Goal: Task Accomplishment & Management: Use online tool/utility

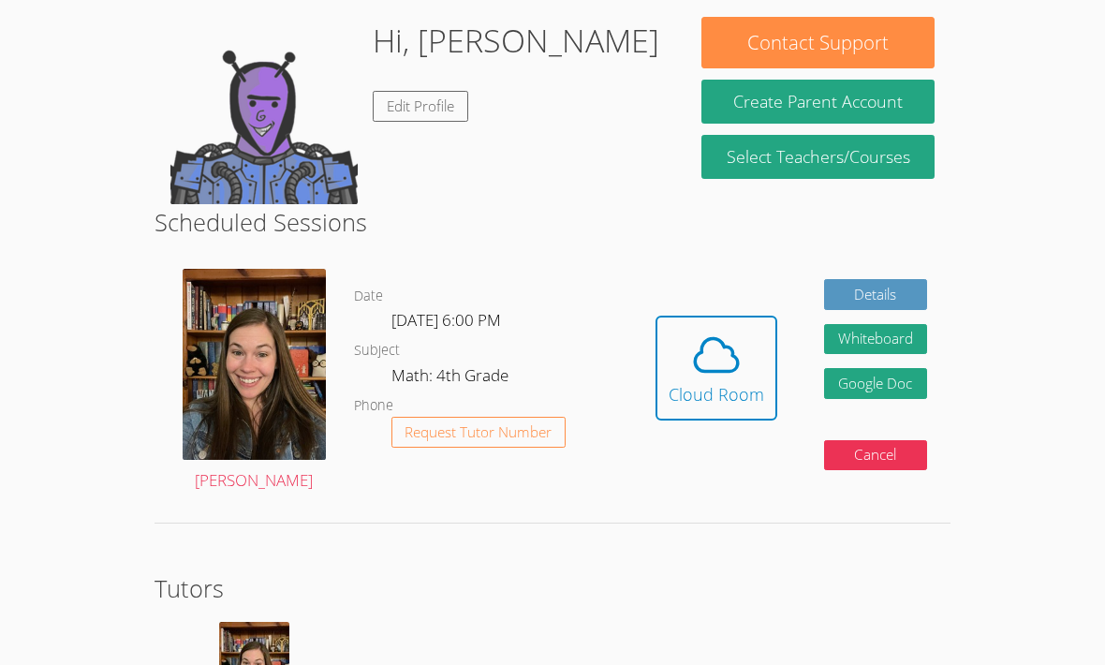
scroll to position [100, 0]
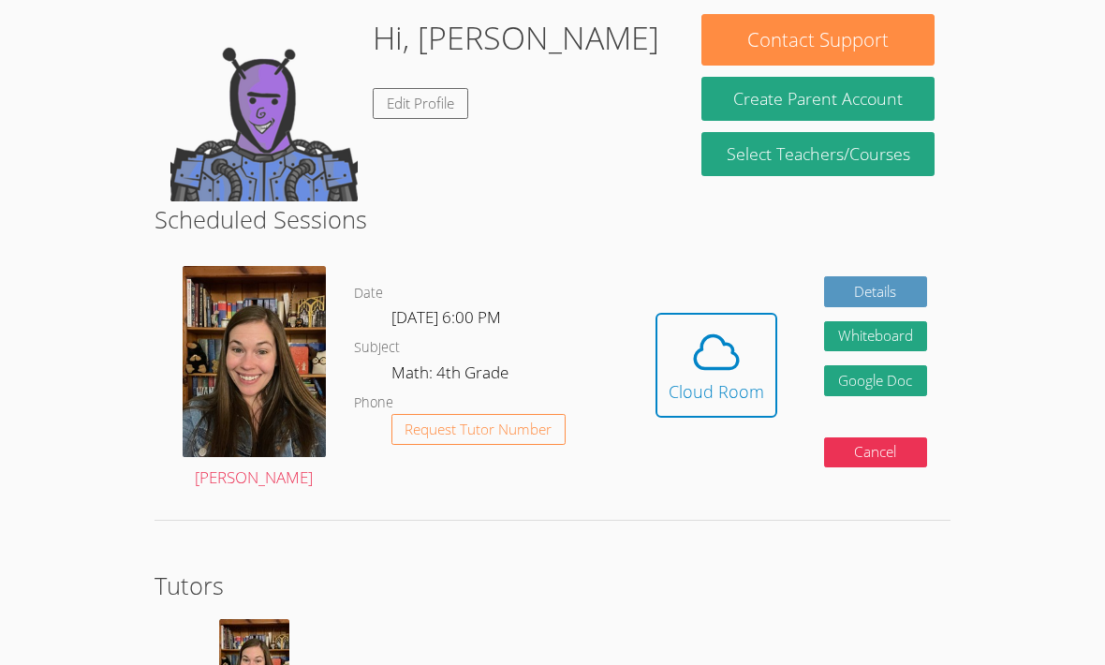
click at [765, 326] on button "Cloud Room" at bounding box center [717, 366] width 122 height 105
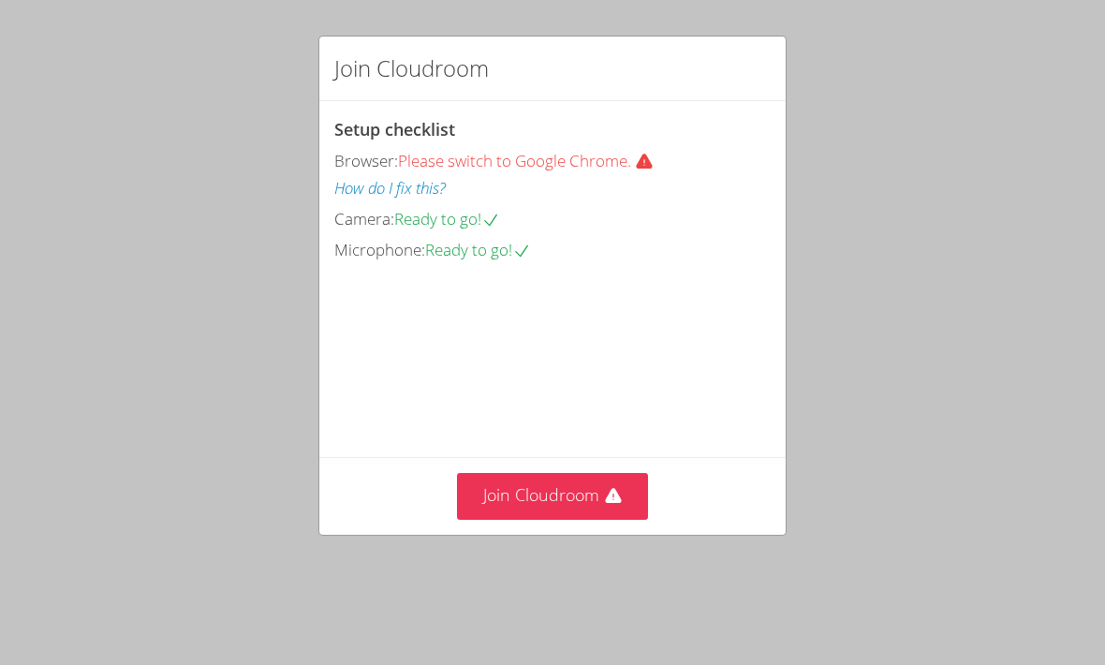
click at [604, 499] on button "Join Cloudroom" at bounding box center [553, 496] width 192 height 46
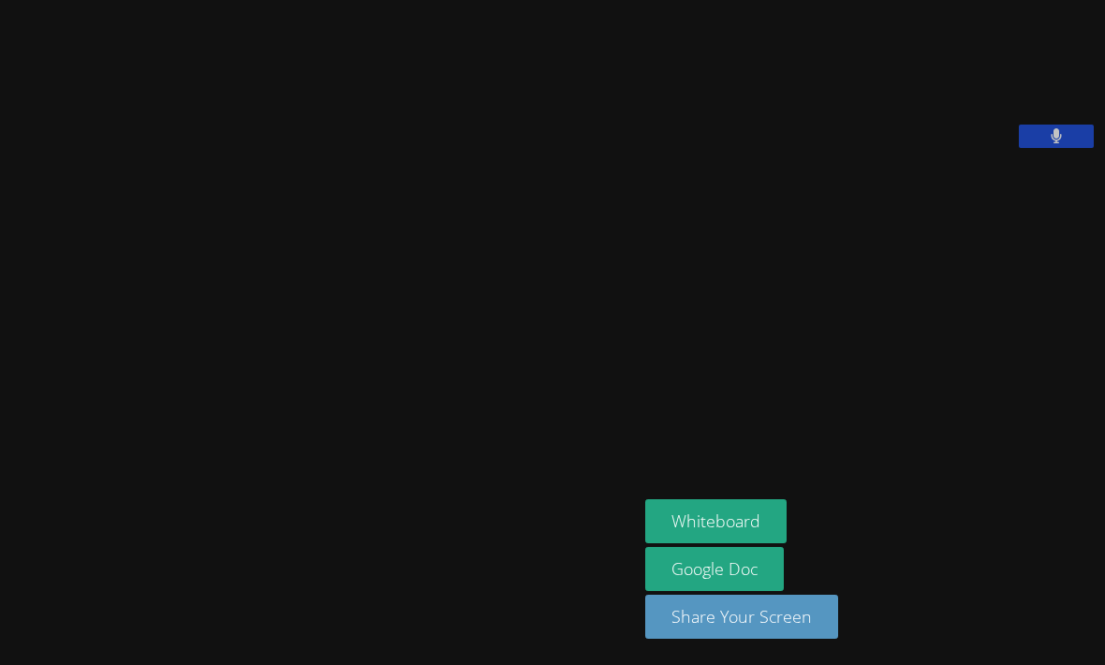
click at [730, 543] on button "Whiteboard" at bounding box center [715, 521] width 141 height 44
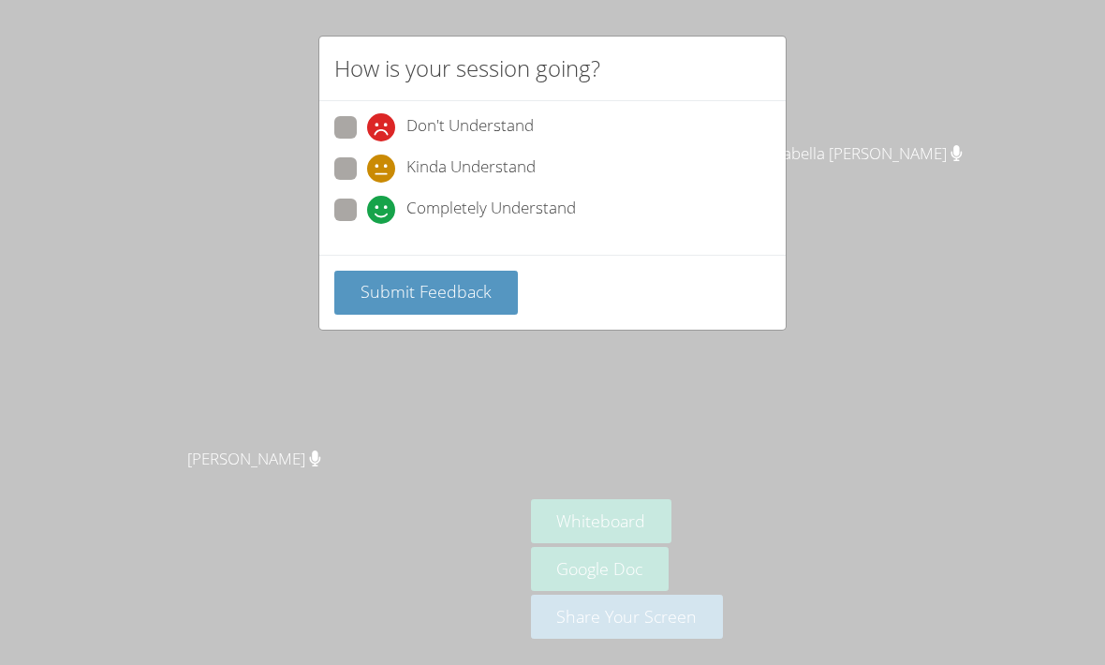
click at [451, 211] on span "Completely Understand" at bounding box center [491, 210] width 170 height 28
click at [383, 211] on input "Completely Understand" at bounding box center [375, 207] width 16 height 16
radio input "true"
click at [473, 285] on span "Submit Feedback" at bounding box center [426, 291] width 131 height 22
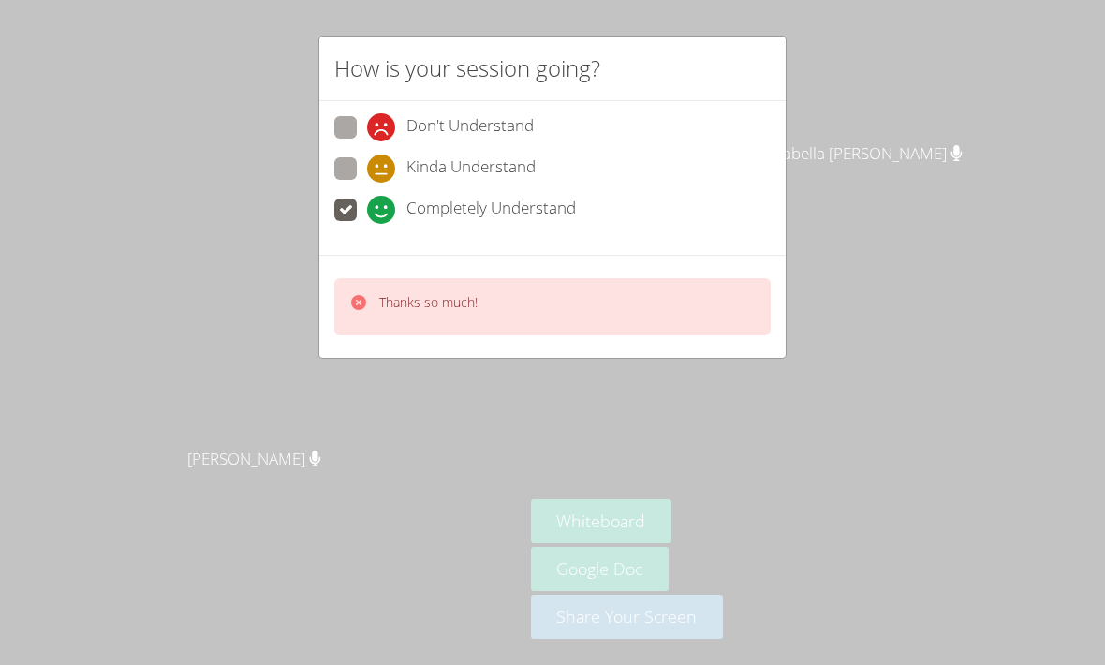
click at [681, 438] on div "How is your session going? Don't Understand Kinda Understand Completely Underst…" at bounding box center [552, 332] width 1105 height 665
click at [934, 347] on div "How is your session going? Don't Understand Kinda Understand Completely Underst…" at bounding box center [552, 332] width 1105 height 665
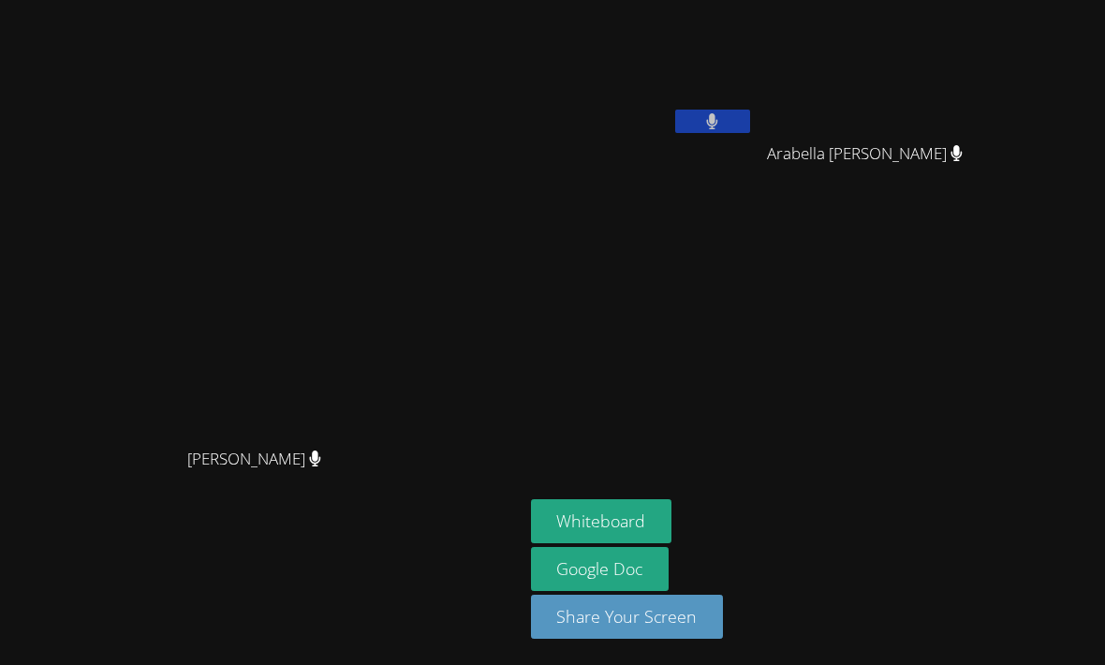
click at [646, 591] on link "Google Doc" at bounding box center [600, 569] width 139 height 44
